Goal: Complete application form

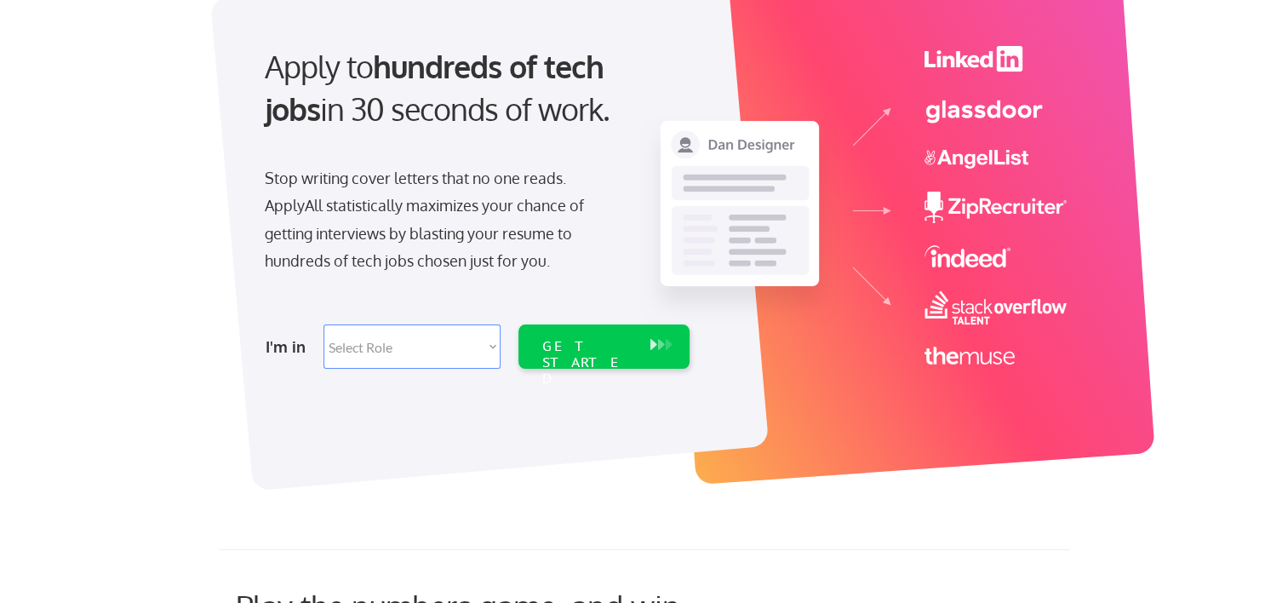
scroll to position [170, 0]
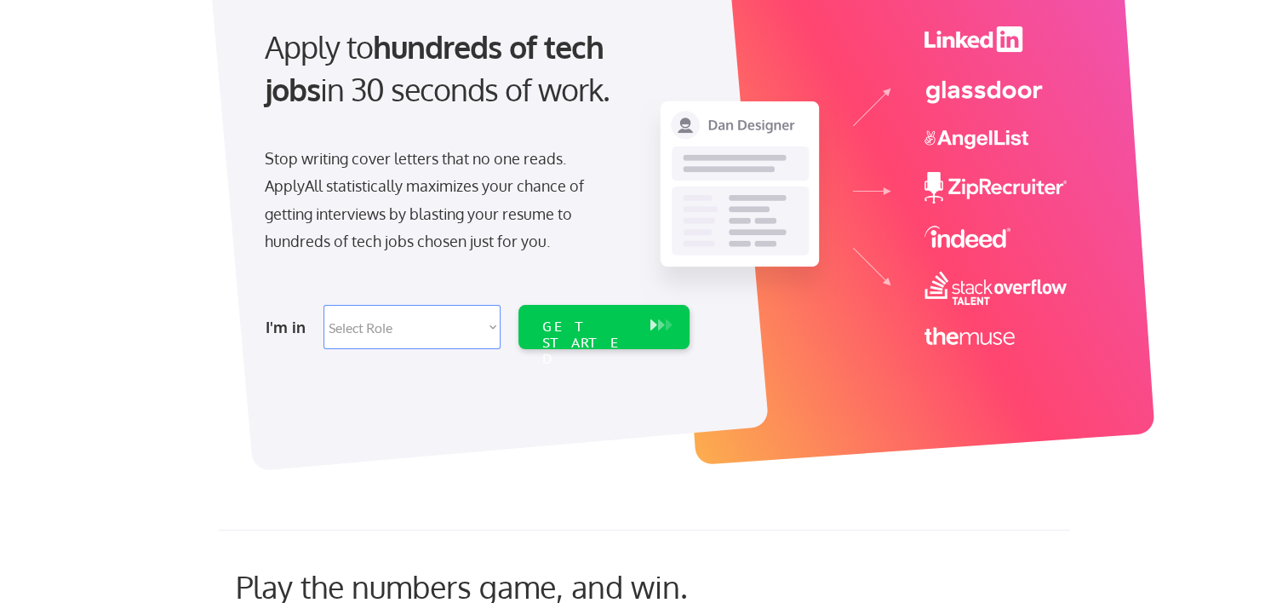
click at [491, 330] on select "Select Role Software Engineering Product Management Customer Success Sales UI/U…" at bounding box center [412, 327] width 177 height 44
select select ""hr_recruiting""
click at [324, 305] on select "Select Role Software Engineering Product Management Customer Success Sales UI/U…" at bounding box center [412, 327] width 177 height 44
select select ""hr_recruiting""
click at [617, 325] on div "GET STARTED" at bounding box center [587, 342] width 91 height 49
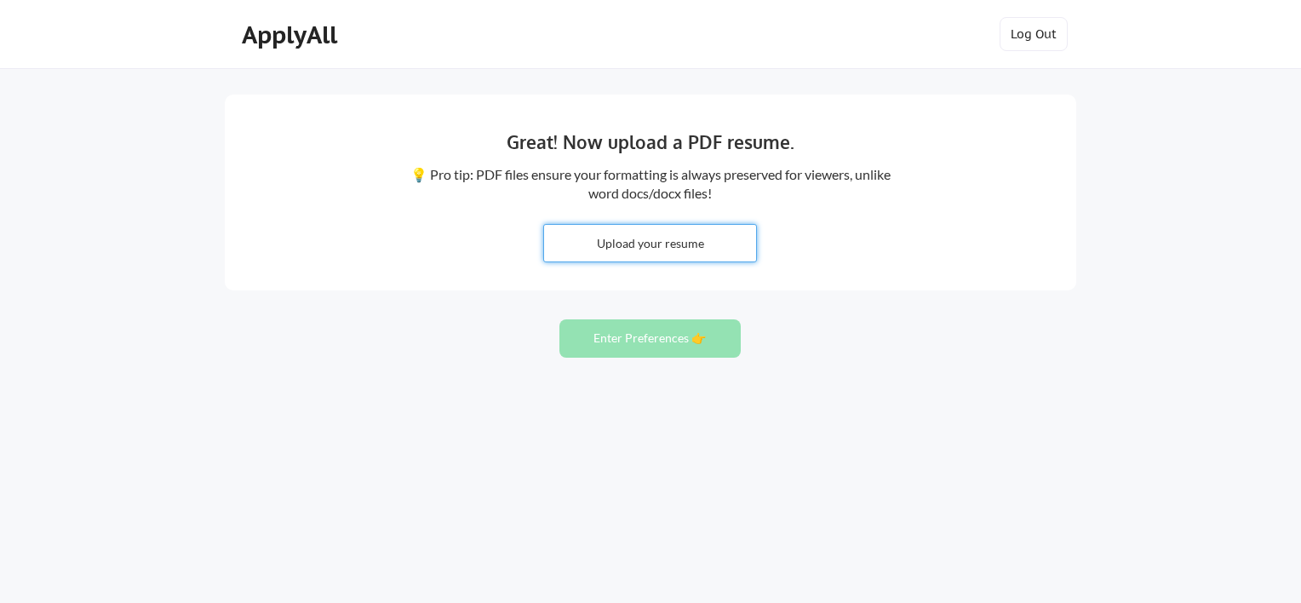
click at [621, 255] on input "file" at bounding box center [650, 243] width 212 height 37
type input "C:\fakepath\Denise_Juarez_Resume 09.2025.pdf"
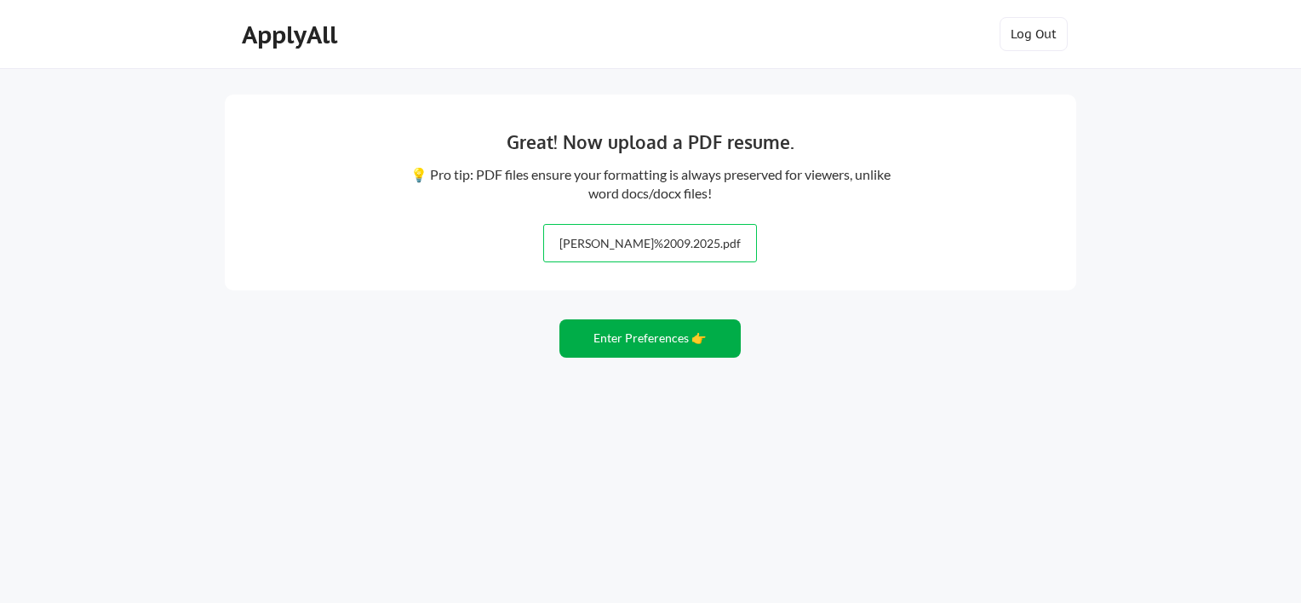
click at [593, 347] on button "Enter Preferences 👉" at bounding box center [649, 338] width 181 height 38
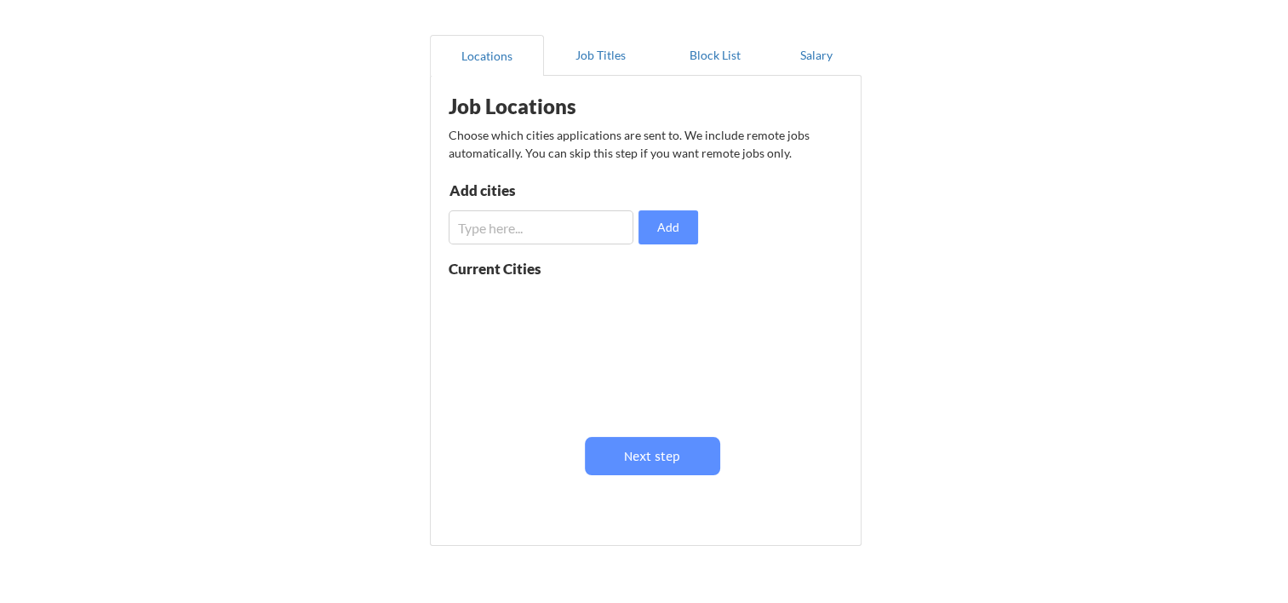
scroll to position [170, 0]
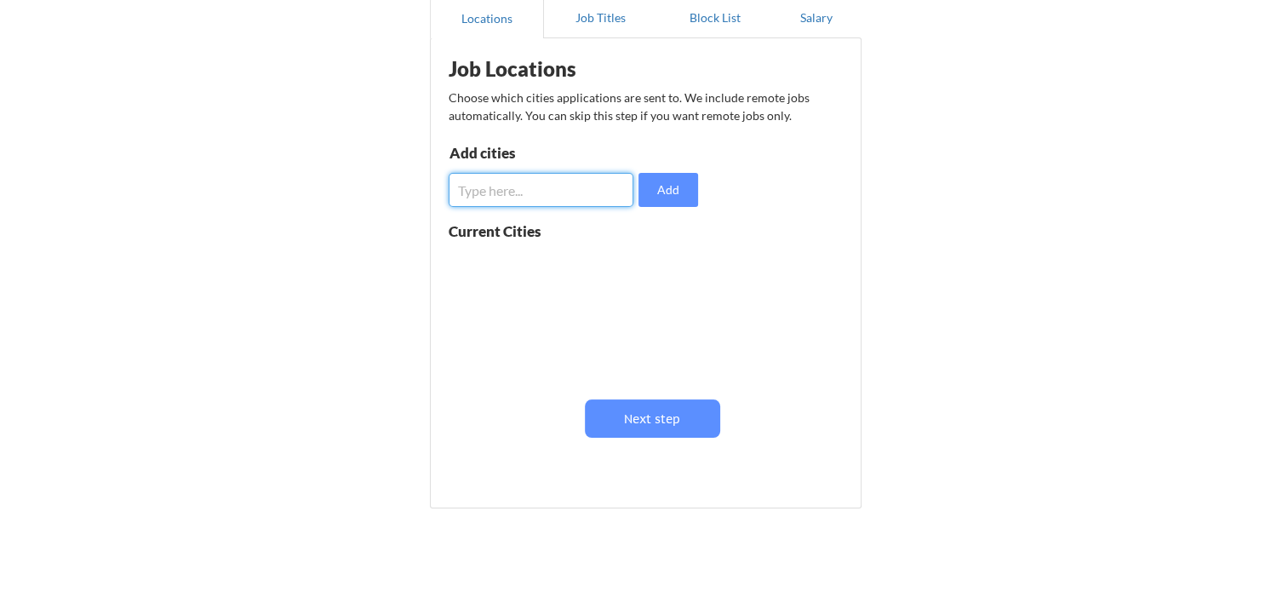
click at [545, 184] on input "input" at bounding box center [541, 190] width 185 height 34
type input "s"
type input "Spring Hill, FL"
click at [671, 179] on button "Add" at bounding box center [669, 190] width 60 height 34
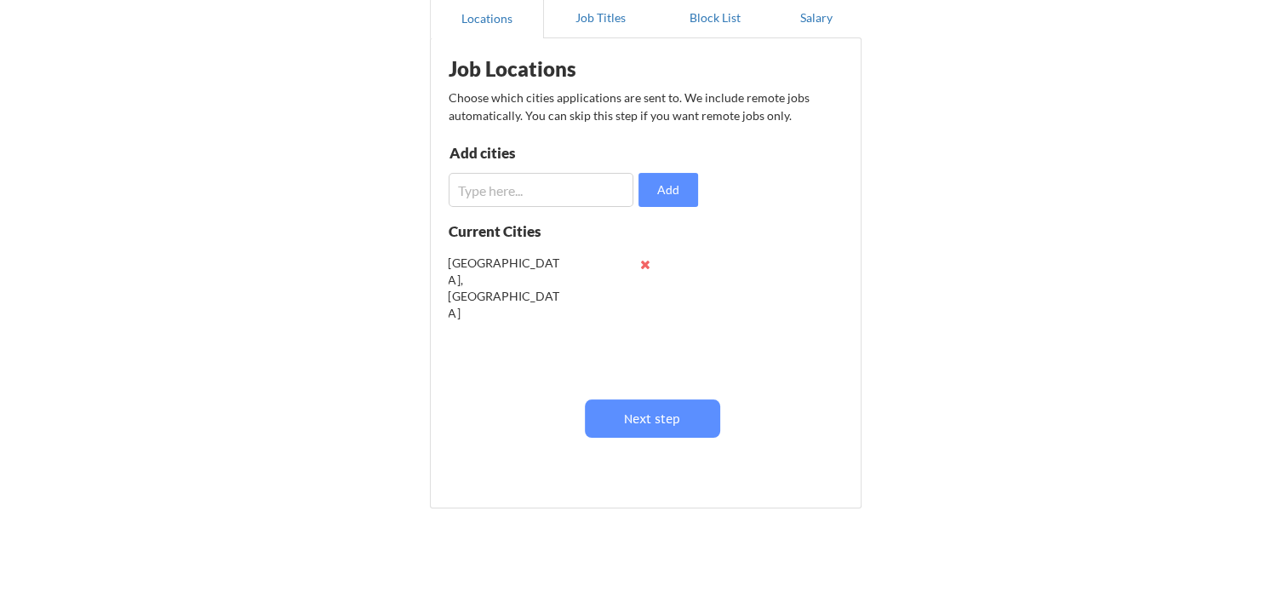
click at [556, 191] on input "input" at bounding box center [541, 190] width 185 height 34
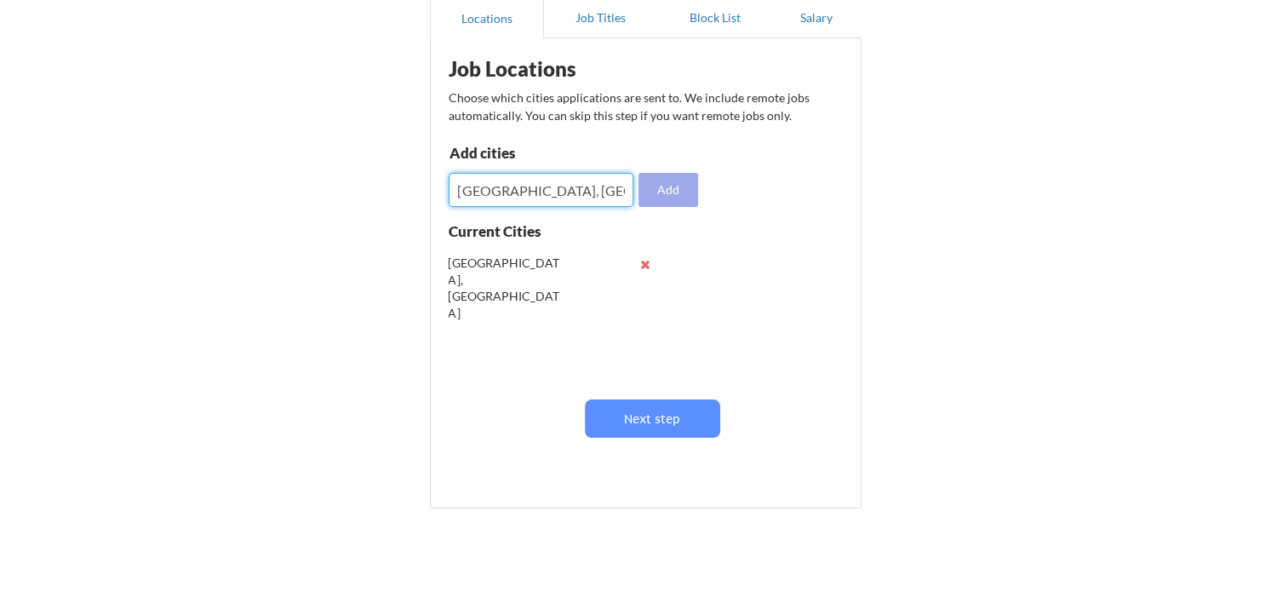
type input "Tampa, FL"
click at [682, 196] on button "Add" at bounding box center [669, 190] width 60 height 34
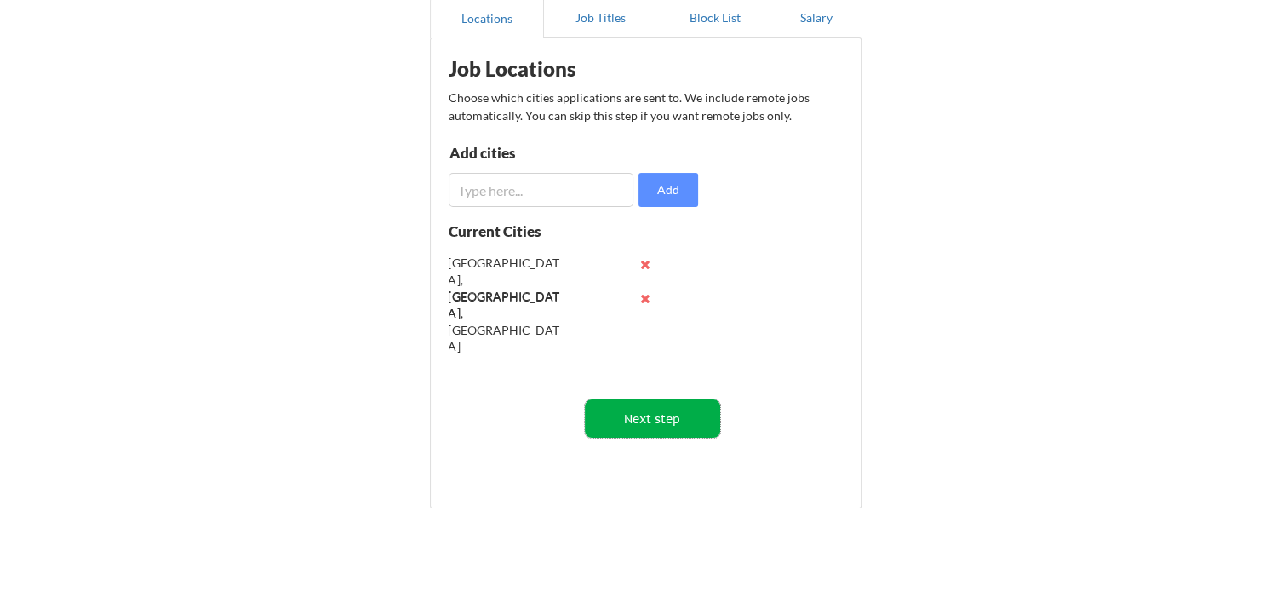
click at [697, 423] on button "Next step" at bounding box center [652, 418] width 135 height 38
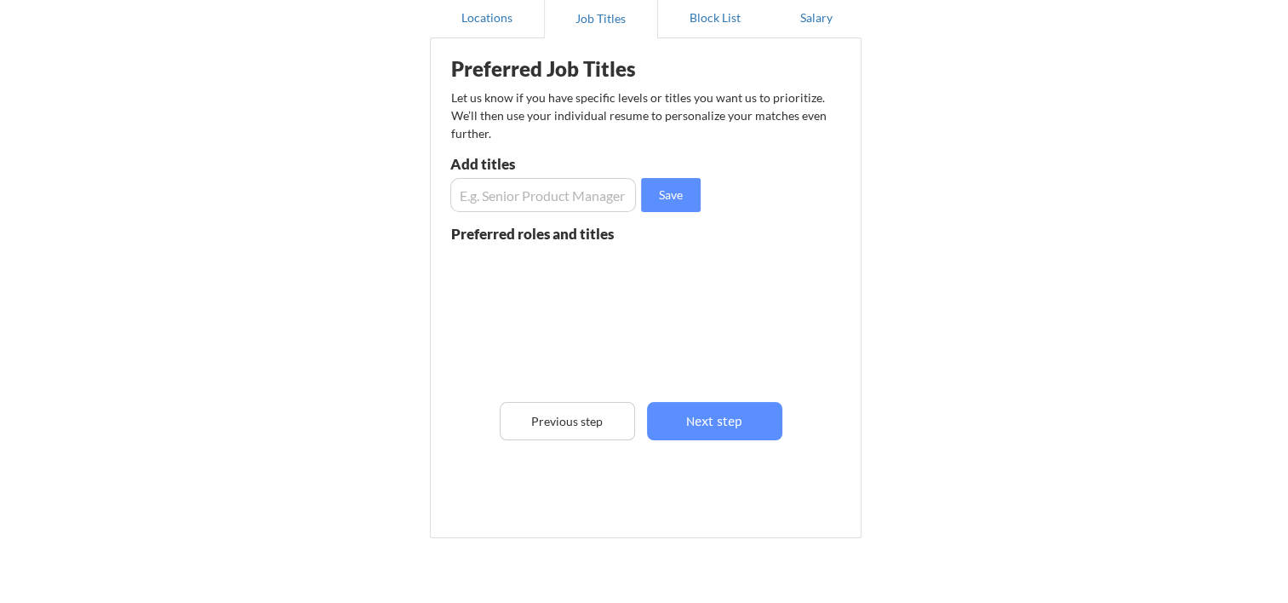
click at [516, 198] on input "input" at bounding box center [543, 195] width 186 height 34
type input "Benefits Specialist"
click at [501, 191] on input "input" at bounding box center [543, 195] width 186 height 34
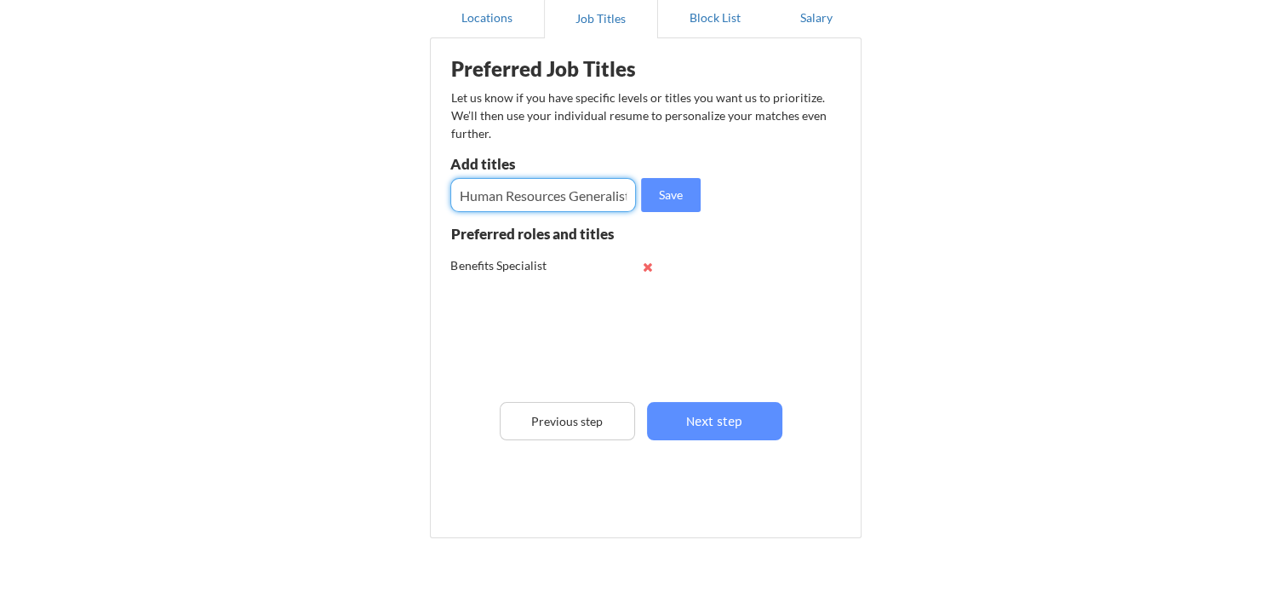
scroll to position [0, 4]
type input "Human Resources Generalist"
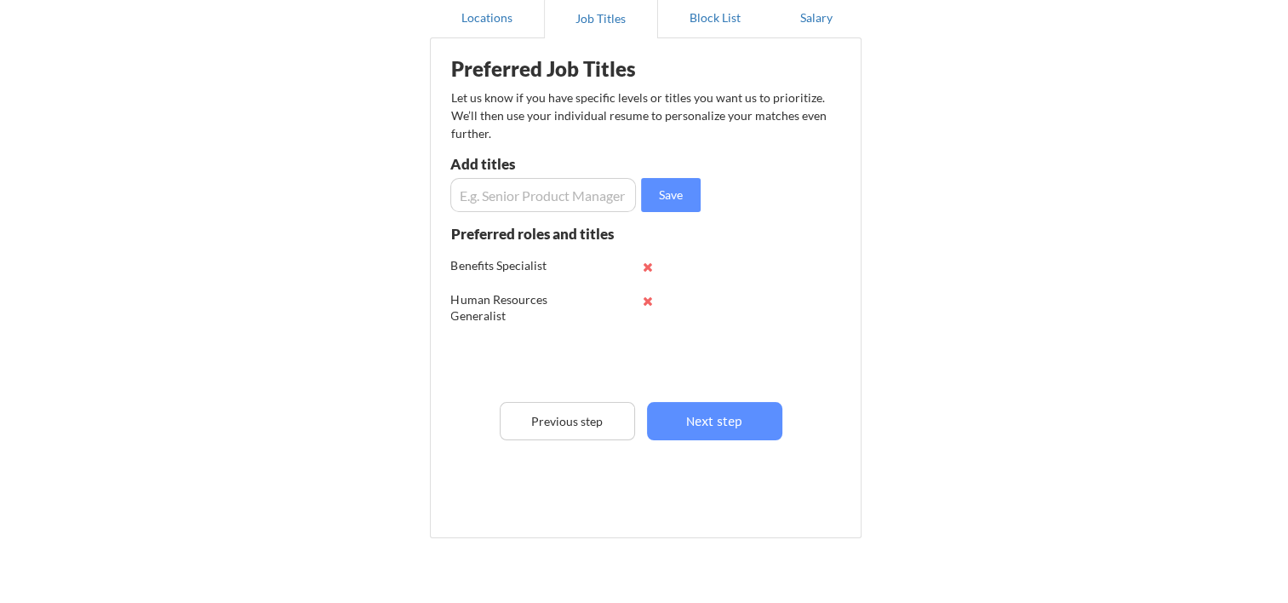
click at [501, 192] on input "input" at bounding box center [543, 195] width 186 height 34
type input "Human Resources Manager"
click at [501, 192] on input "input" at bounding box center [543, 195] width 186 height 34
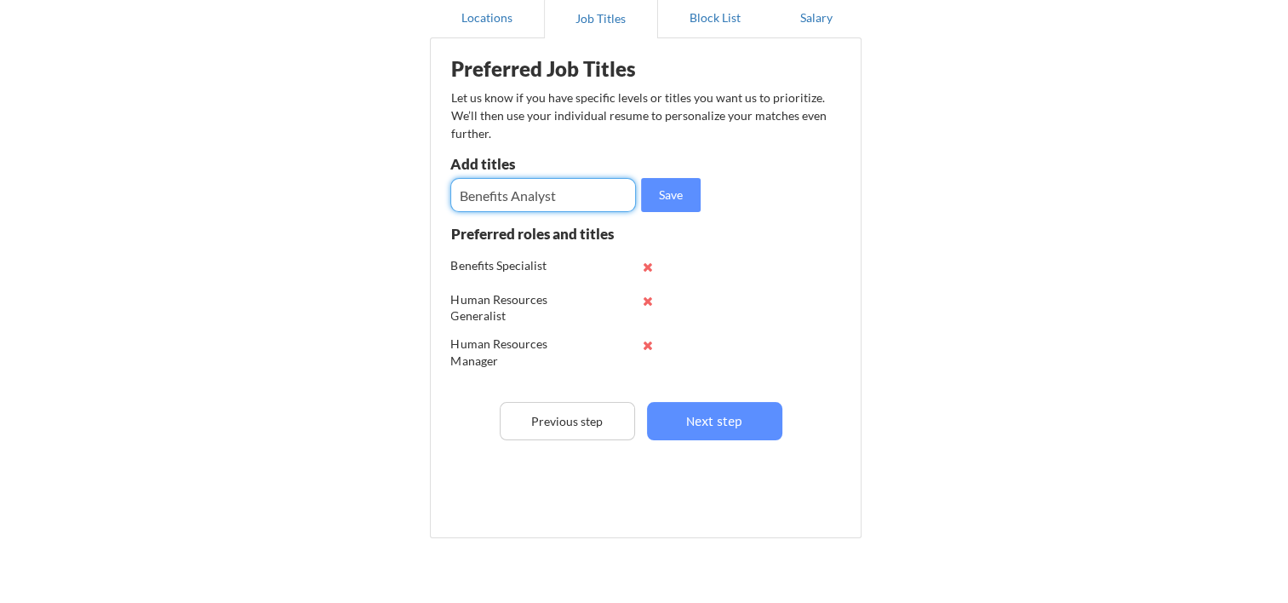
type input "Benefits Analyst"
click at [657, 191] on button "Save" at bounding box center [671, 195] width 60 height 34
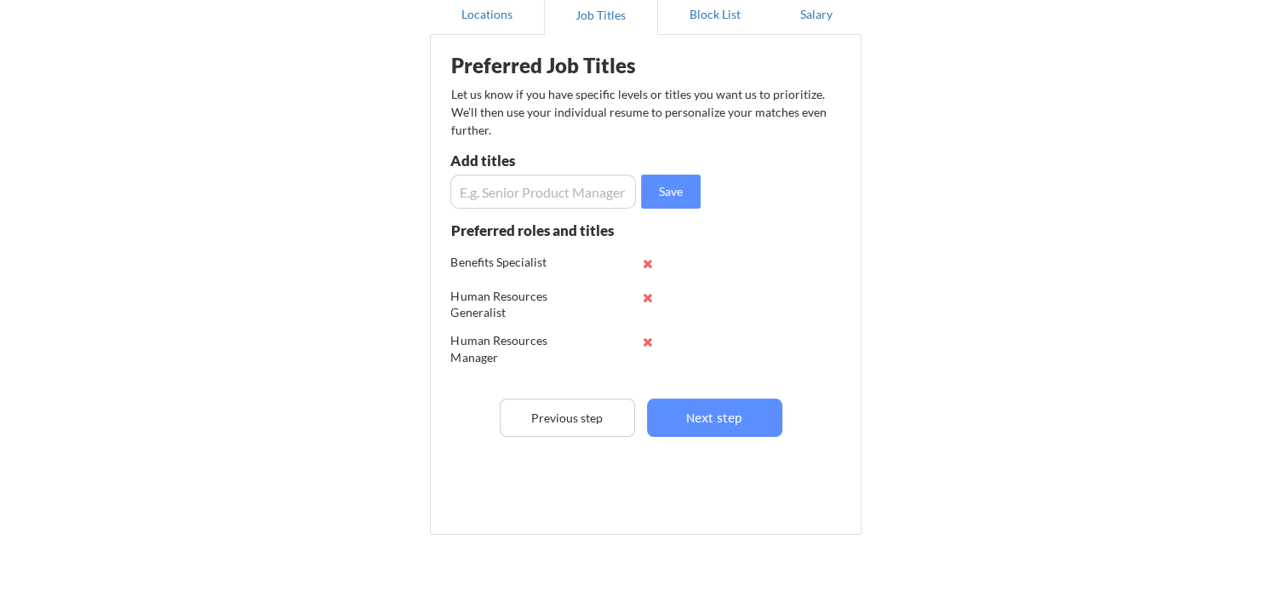
scroll to position [91, 0]
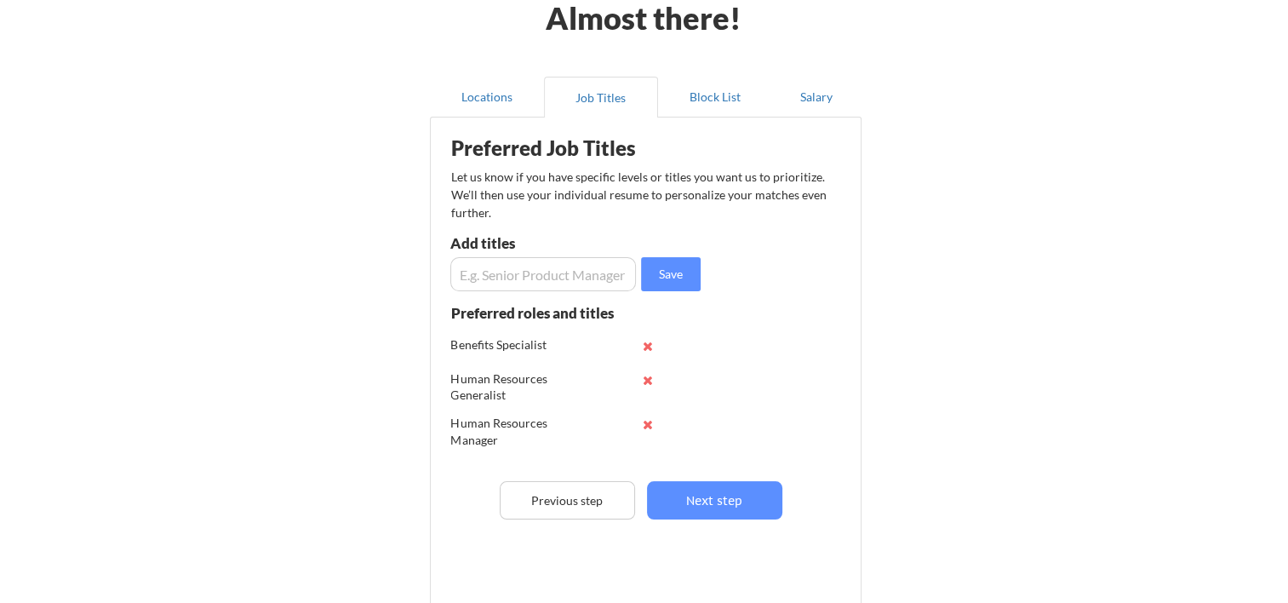
click at [537, 272] on input "input" at bounding box center [543, 274] width 186 height 34
type input "Human Resources Business Partner"
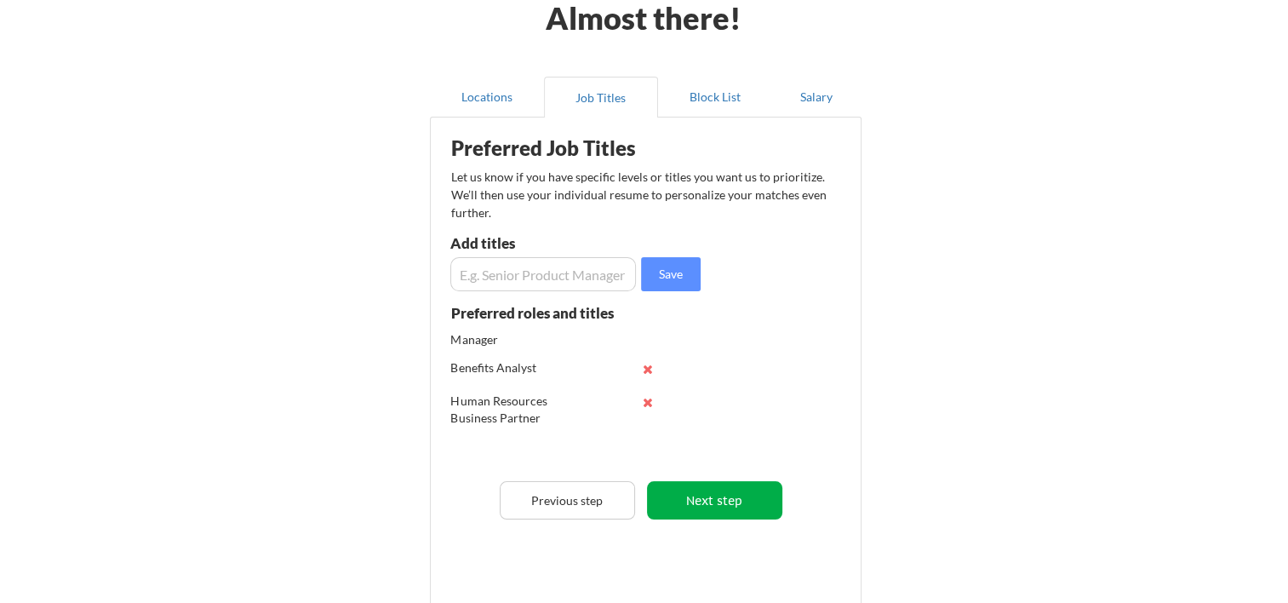
click at [685, 500] on button "Next step" at bounding box center [714, 500] width 135 height 38
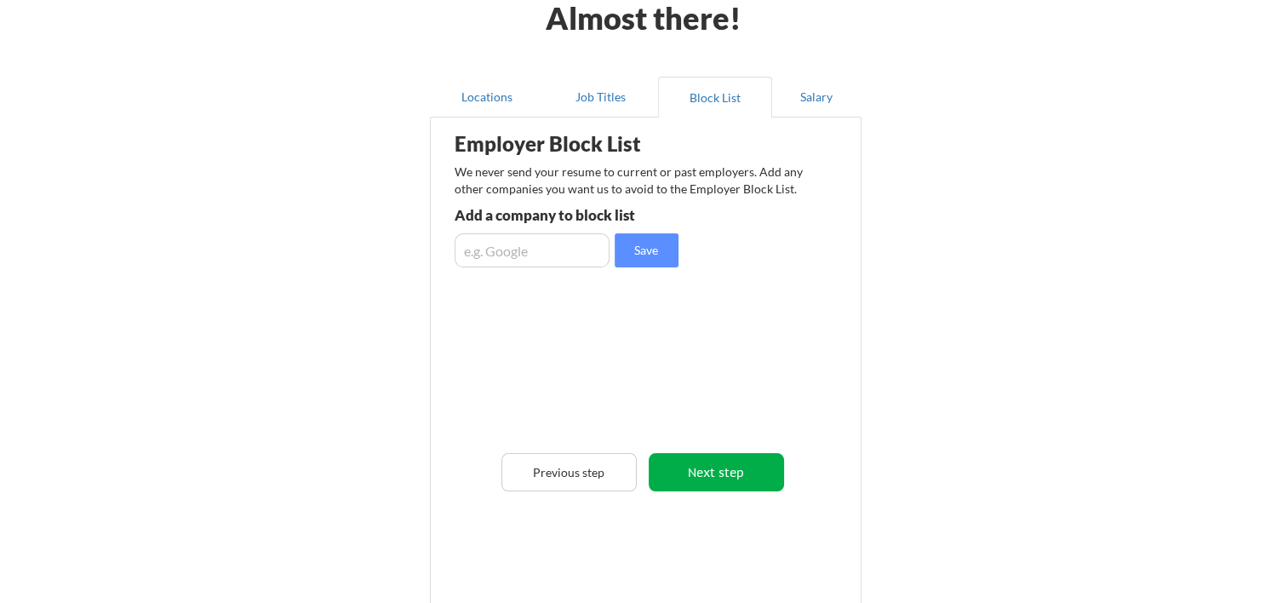
click at [746, 482] on button "Next step" at bounding box center [716, 472] width 135 height 38
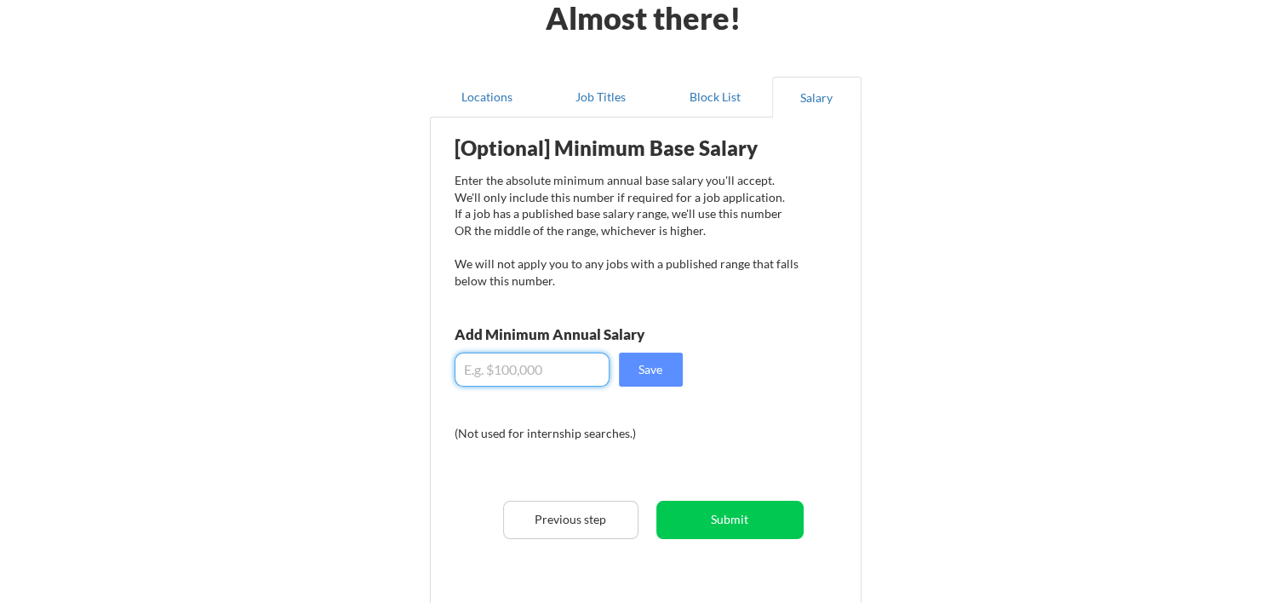
click at [570, 369] on input "input" at bounding box center [532, 369] width 155 height 34
type input "$70,000"
click at [662, 361] on button "Save" at bounding box center [651, 369] width 64 height 34
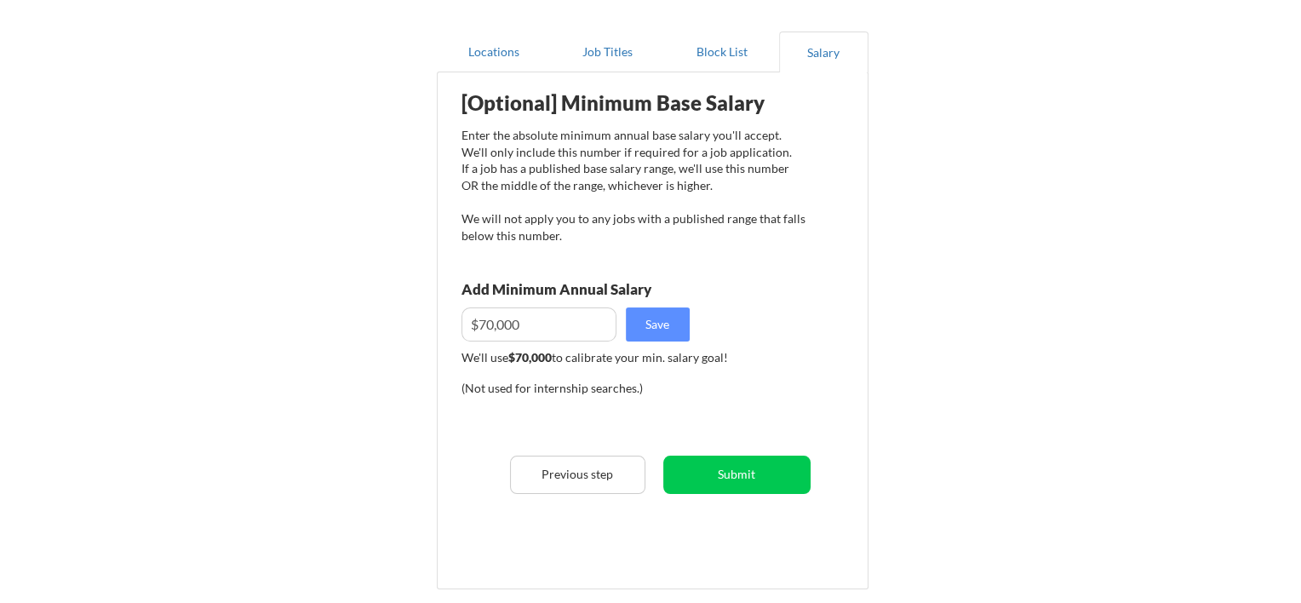
scroll to position [176, 0]
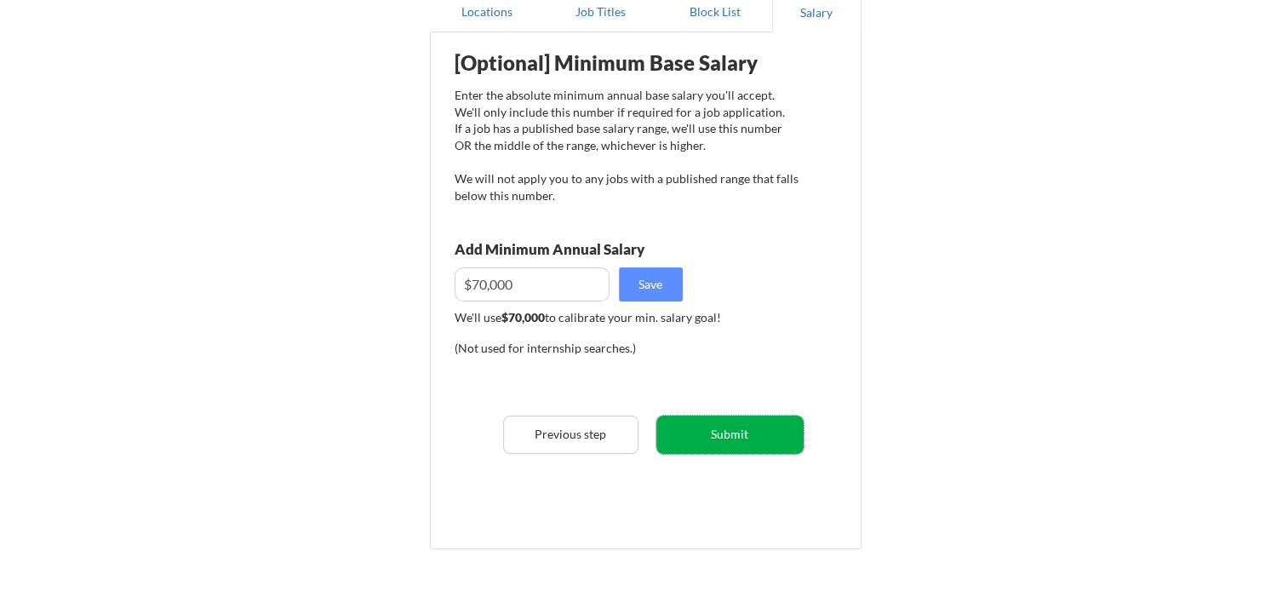
click at [686, 427] on button "Submit" at bounding box center [729, 434] width 147 height 38
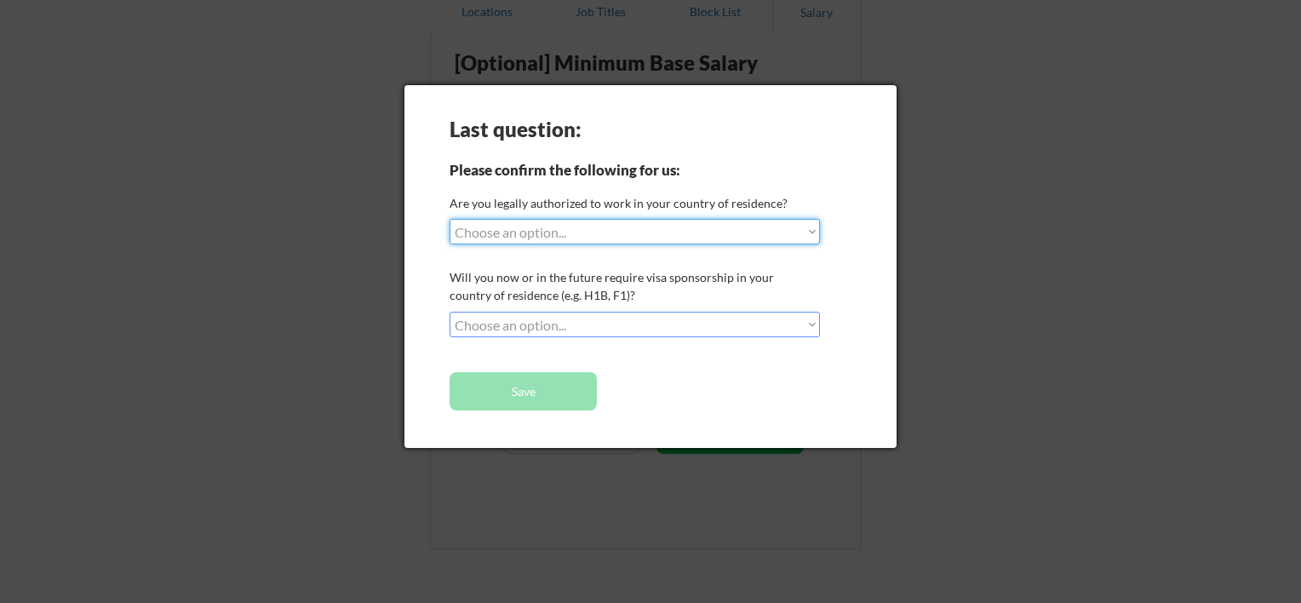
click at [624, 235] on select "Choose an option... Yes, I am a US Citizen Yes, I am a Canadian Citizen Yes, I …" at bounding box center [635, 232] width 370 height 26
select select ""yes__i_am_a_us_citizen""
click at [450, 219] on select "Choose an option... Yes, I am a US Citizen Yes, I am a Canadian Citizen Yes, I …" at bounding box center [635, 232] width 370 height 26
click at [601, 326] on select "Choose an option... No, I will not need sponsorship Yes, I will need sponsorship" at bounding box center [635, 325] width 370 height 26
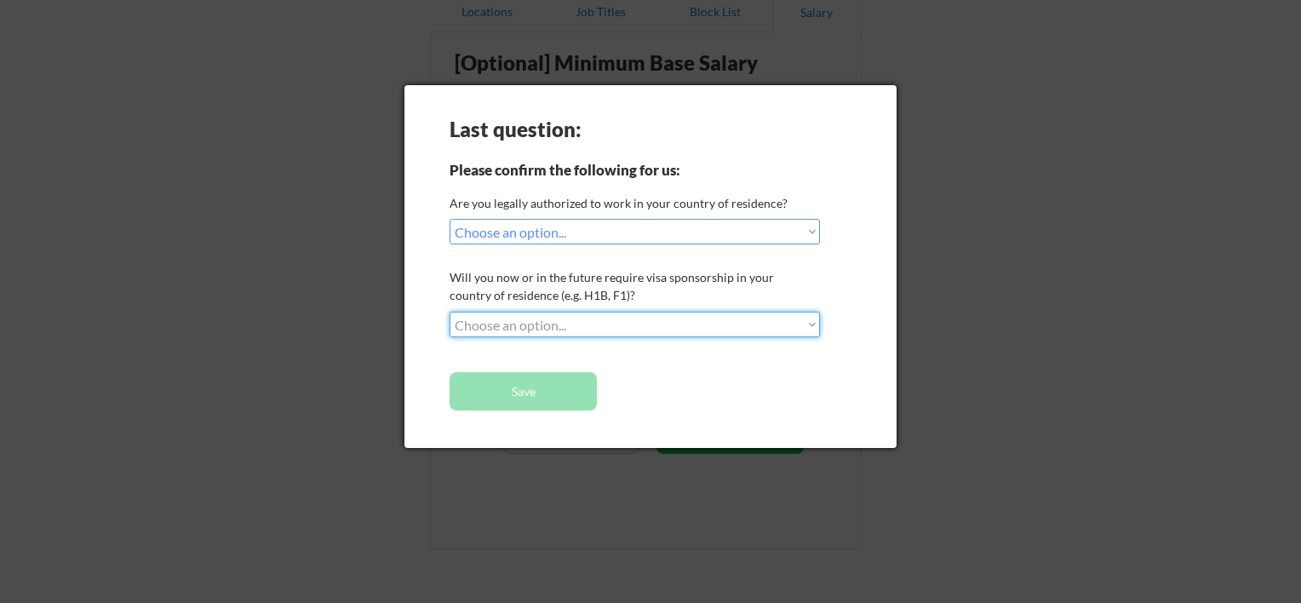
select select ""no__i_will_not_need_sponsorship""
click at [450, 312] on select "Choose an option... No, I will not need sponsorship Yes, I will need sponsorship" at bounding box center [635, 325] width 370 height 26
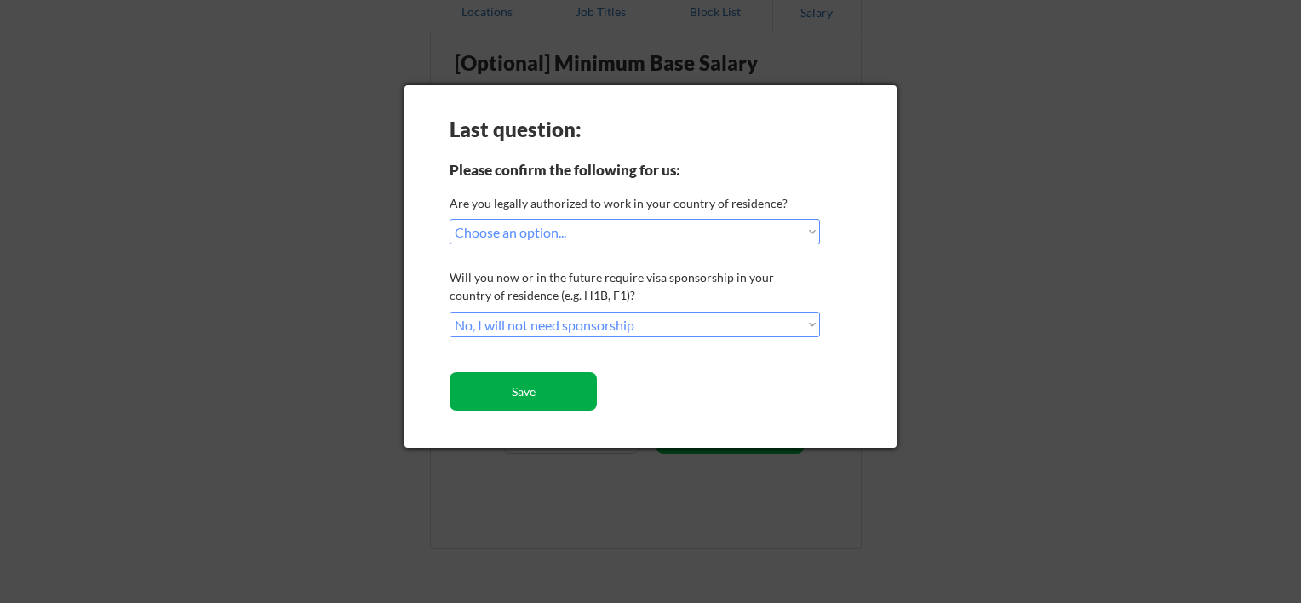
click at [542, 399] on button "Save" at bounding box center [523, 391] width 147 height 38
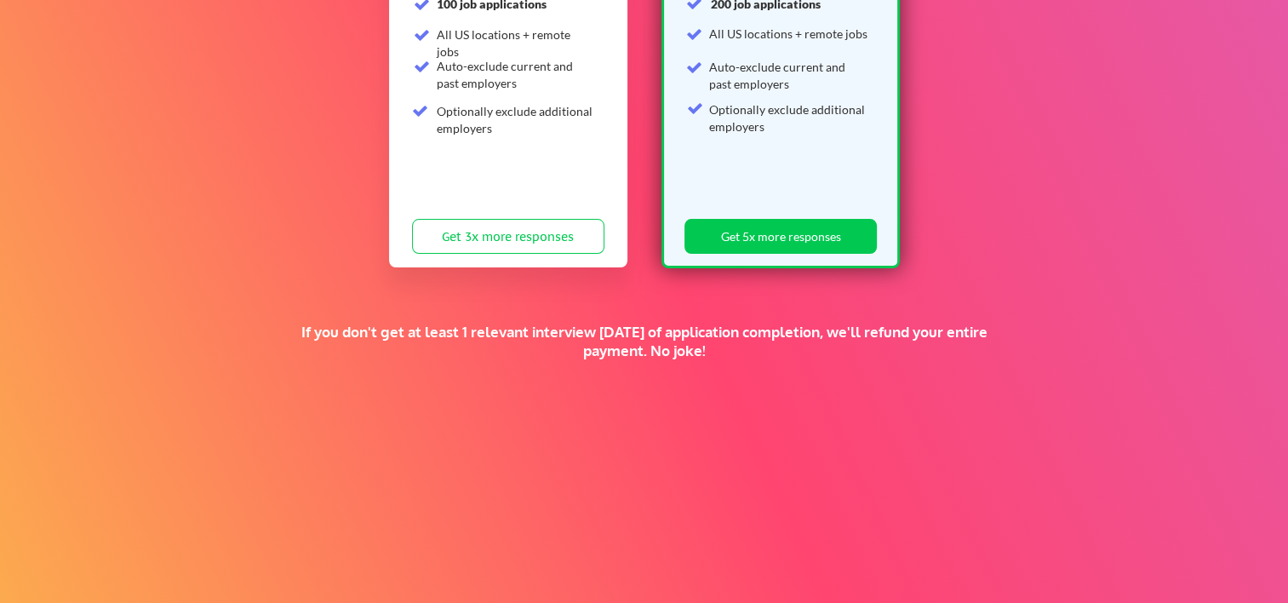
scroll to position [395, 0]
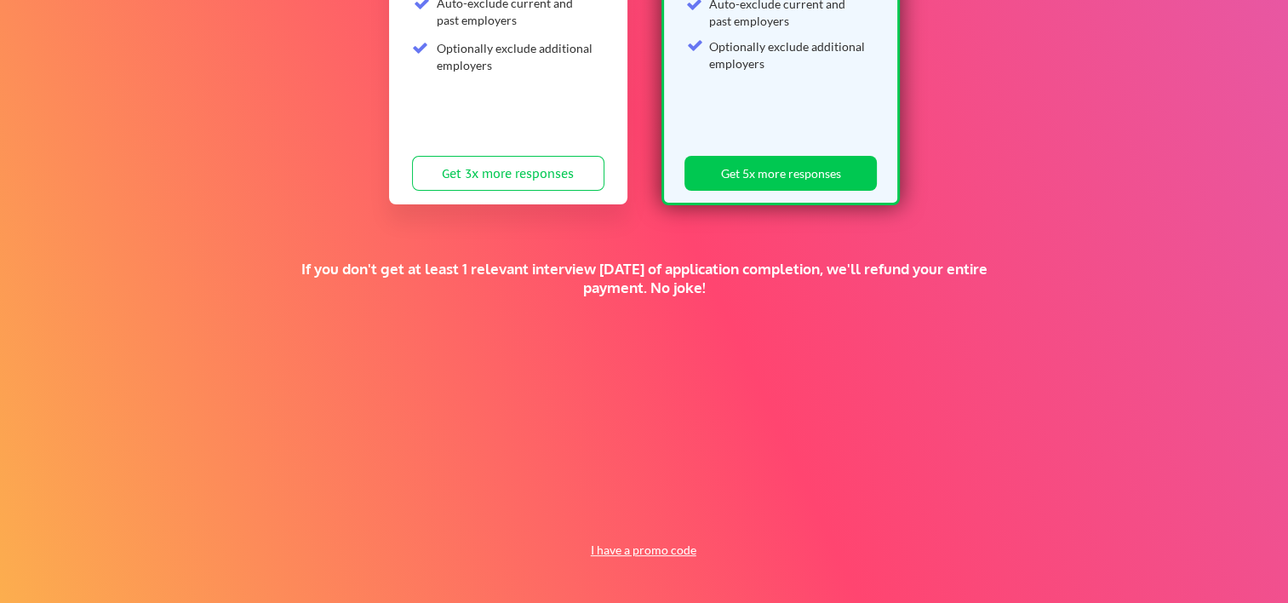
click at [632, 548] on button "I have a promo code" at bounding box center [643, 550] width 125 height 20
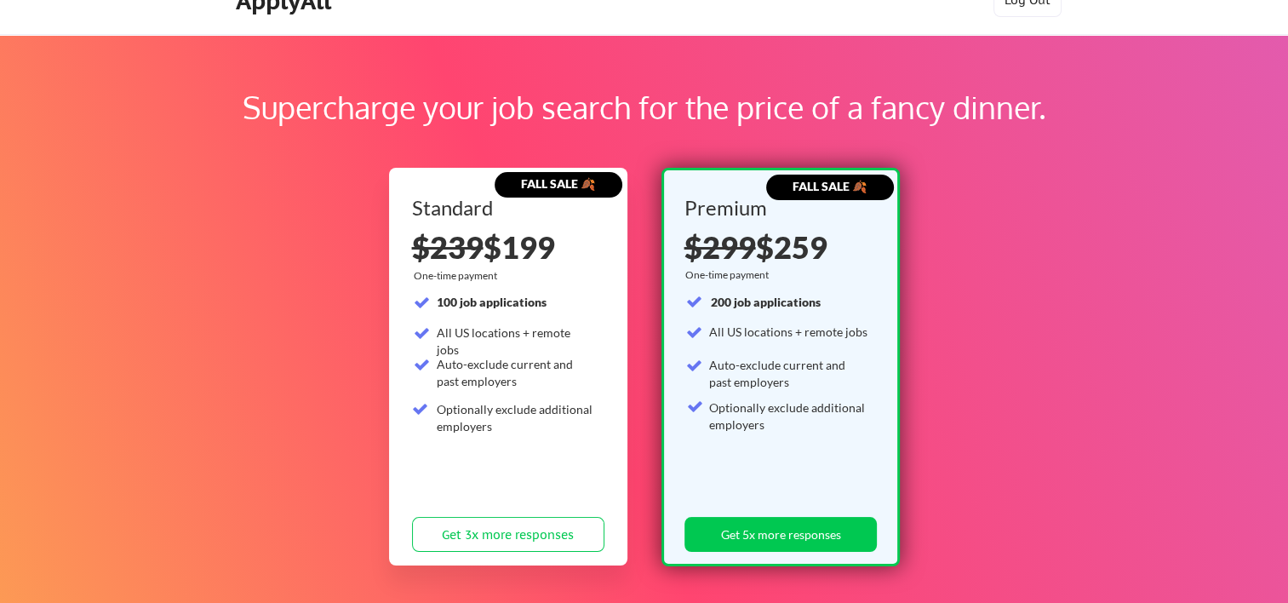
scroll to position [0, 0]
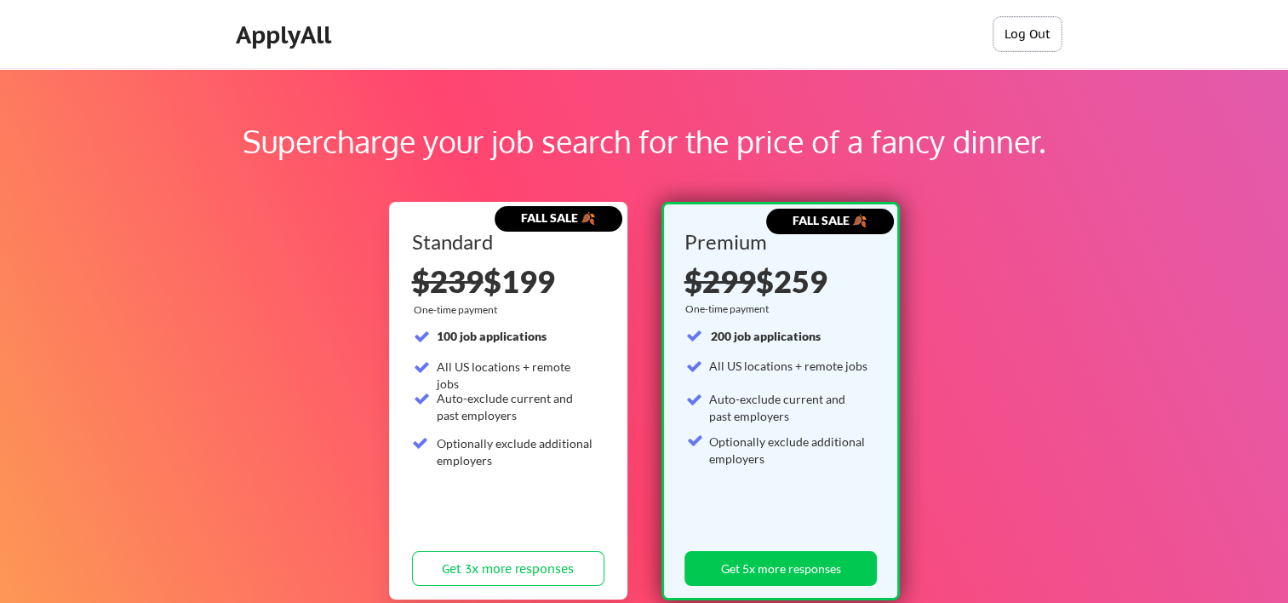
click at [1024, 30] on button "Log Out" at bounding box center [1028, 34] width 68 height 34
